Goal: Navigation & Orientation: Find specific page/section

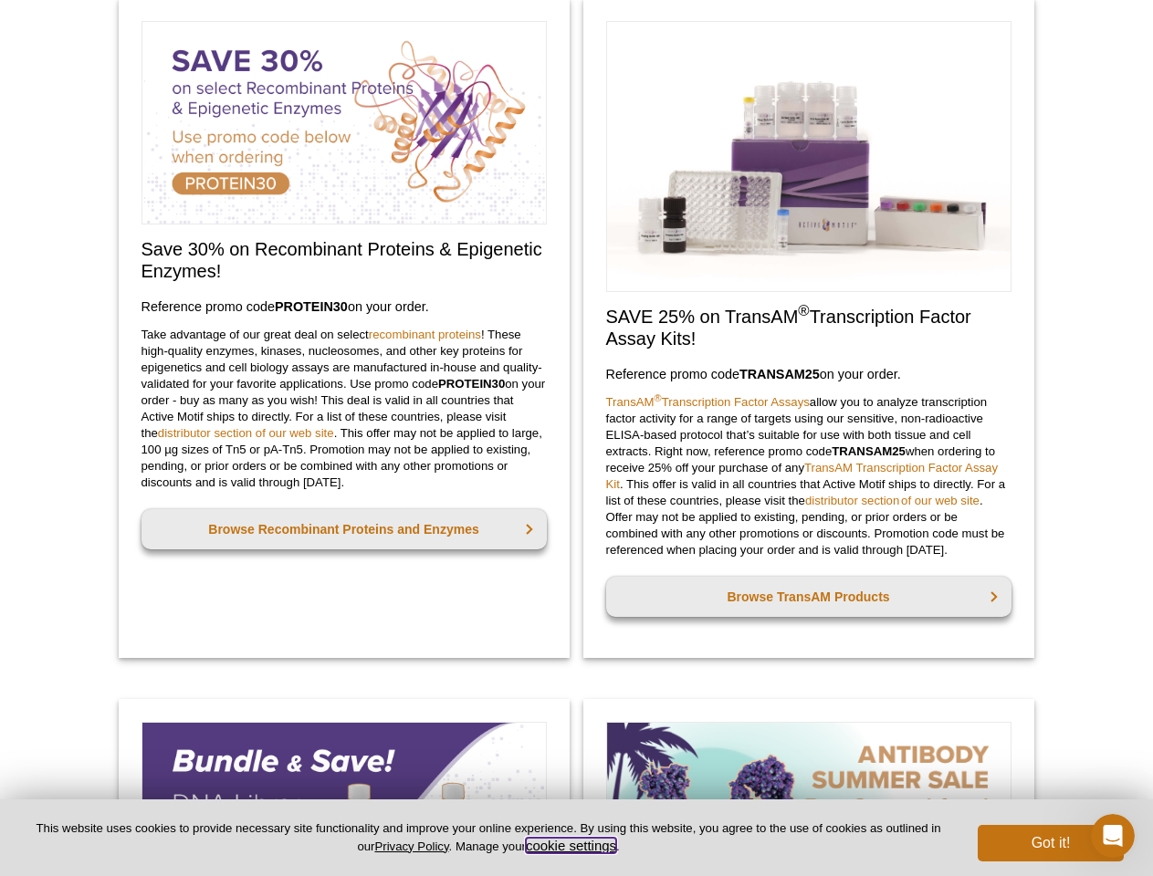
click at [574, 845] on button "cookie settings" at bounding box center [571, 846] width 90 height 16
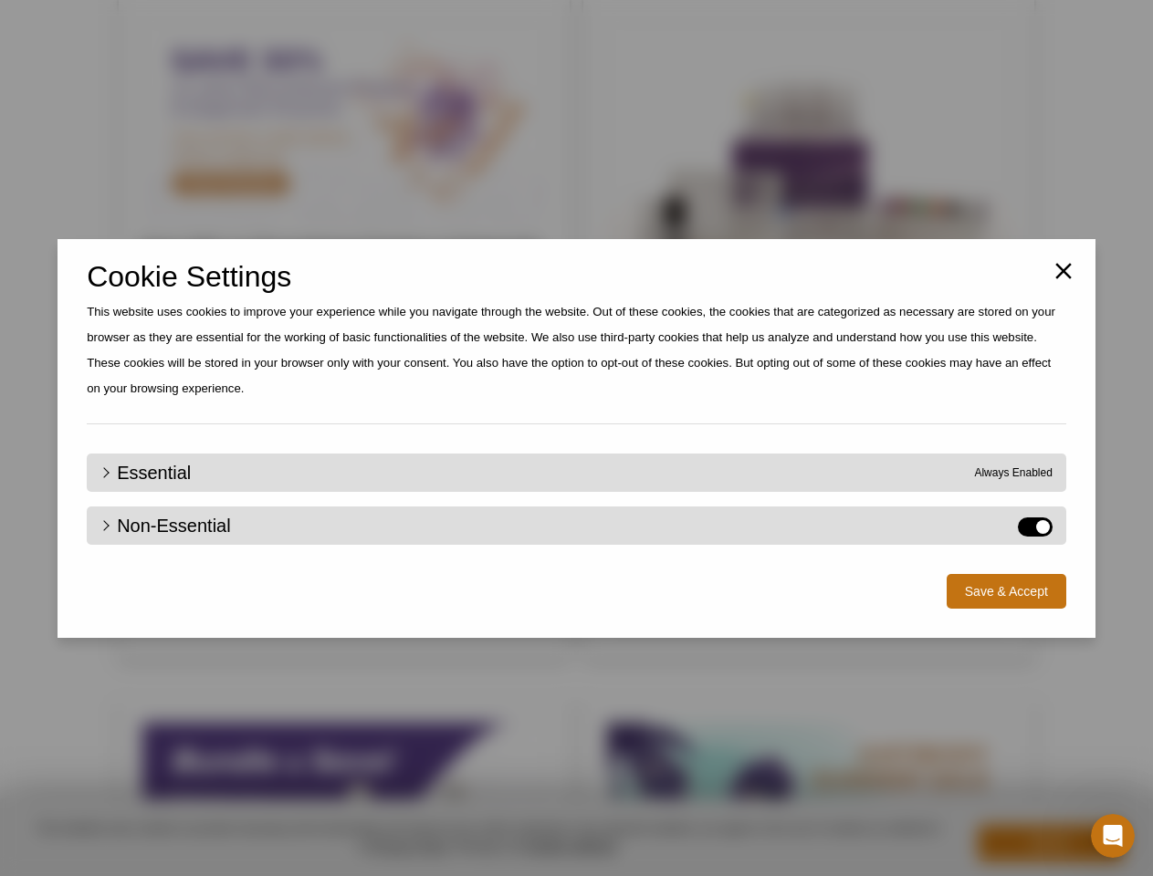
click at [1050, 843] on div "Close Cookie Settings This website uses cookies to improve your experience whil…" at bounding box center [576, 438] width 1153 height 876
click at [1112, 836] on icon "Open Intercom Messenger" at bounding box center [1113, 836] width 30 height 30
click at [1008, 0] on html "× We've preset your country and language selections based on your location. Sel…" at bounding box center [576, 778] width 1153 height 3050
